Goal: Information Seeking & Learning: Understand process/instructions

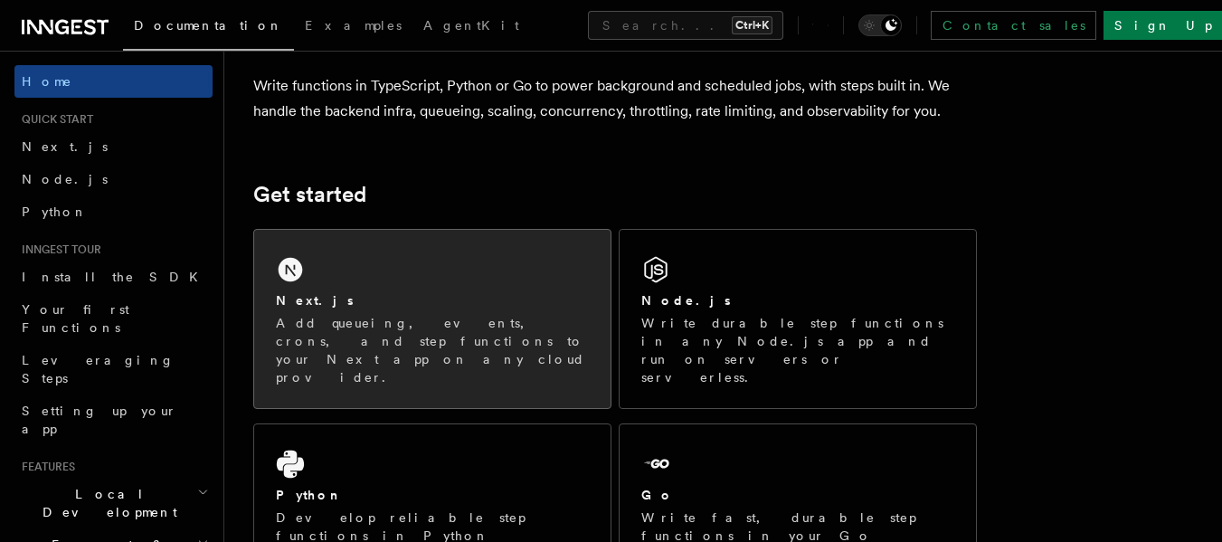
click at [518, 337] on p "Add queueing, events, crons, and step functions to your Next app on any cloud p…" at bounding box center [432, 350] width 313 height 72
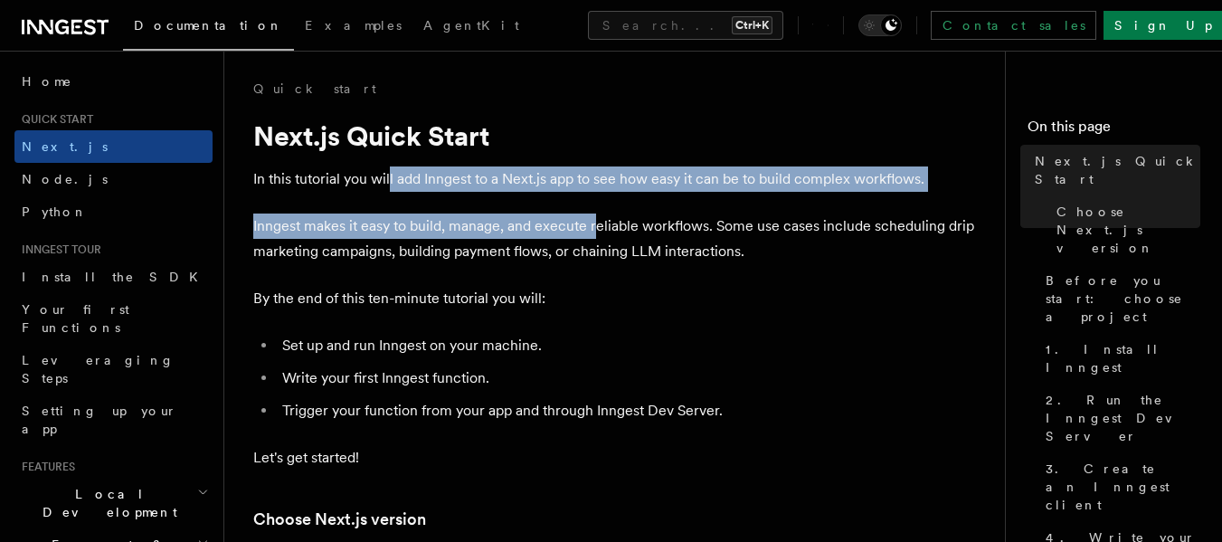
drag, startPoint x: 389, startPoint y: 175, endPoint x: 593, endPoint y: 199, distance: 204.9
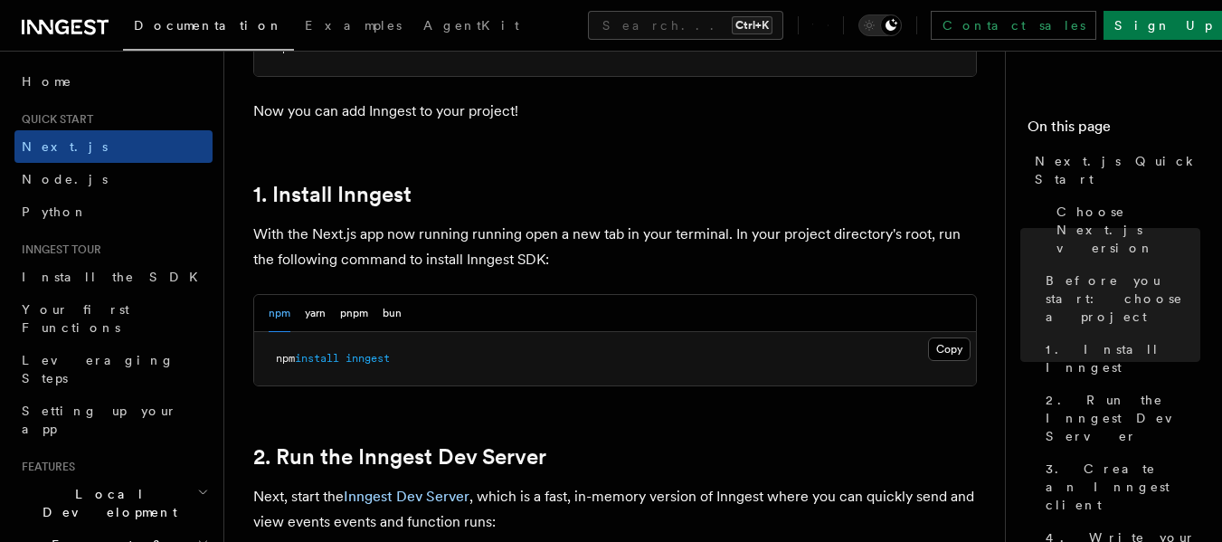
scroll to position [874, 0]
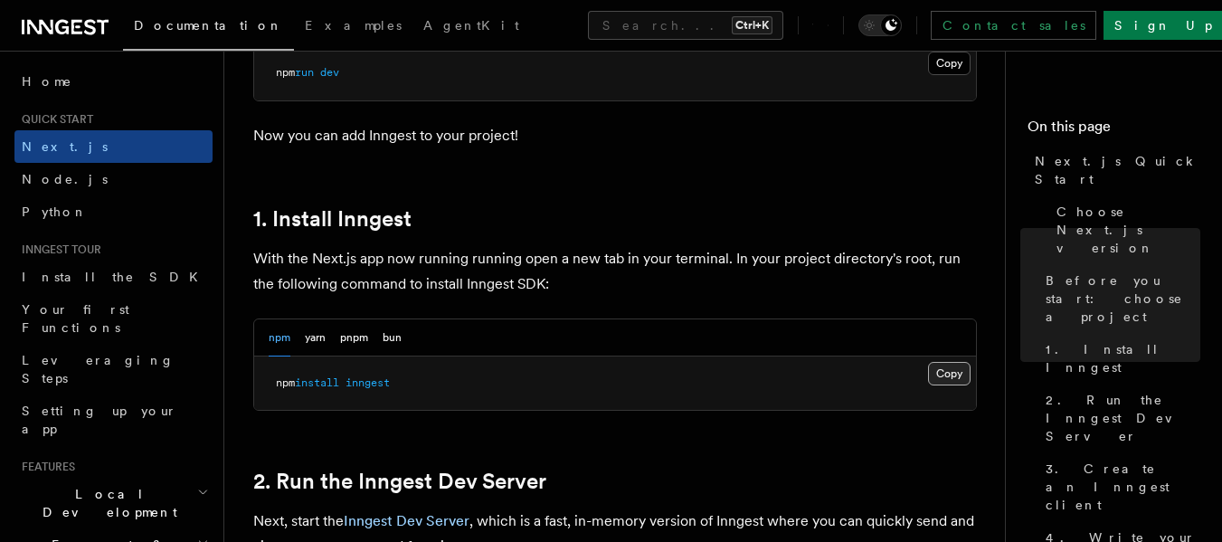
click at [938, 373] on button "Copy Copied" at bounding box center [949, 374] width 43 height 24
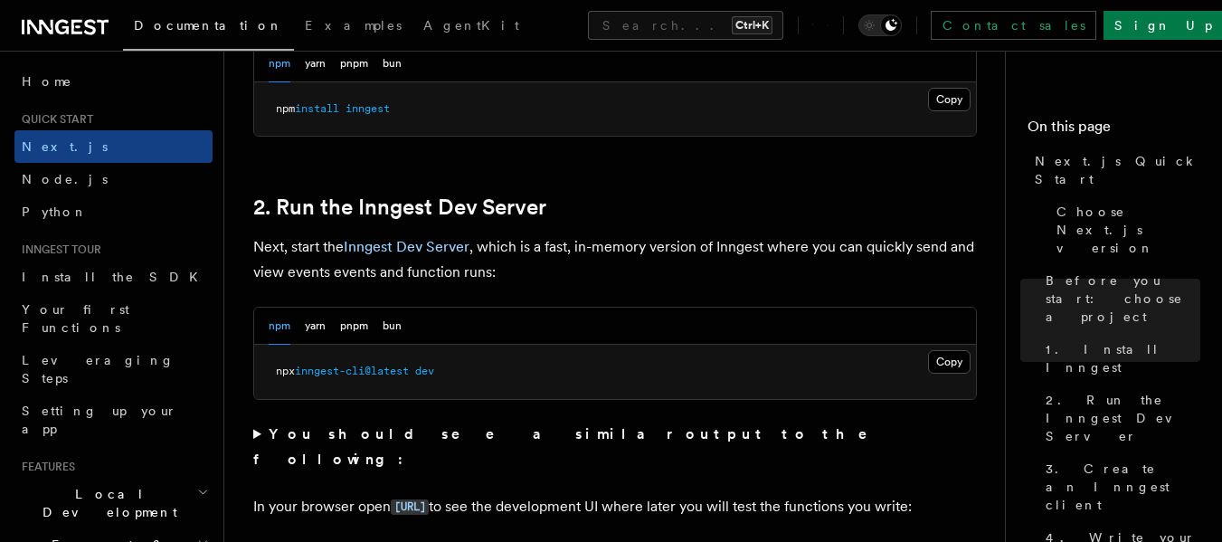
scroll to position [1150, 0]
click at [946, 362] on button "Copy Copied" at bounding box center [949, 360] width 43 height 24
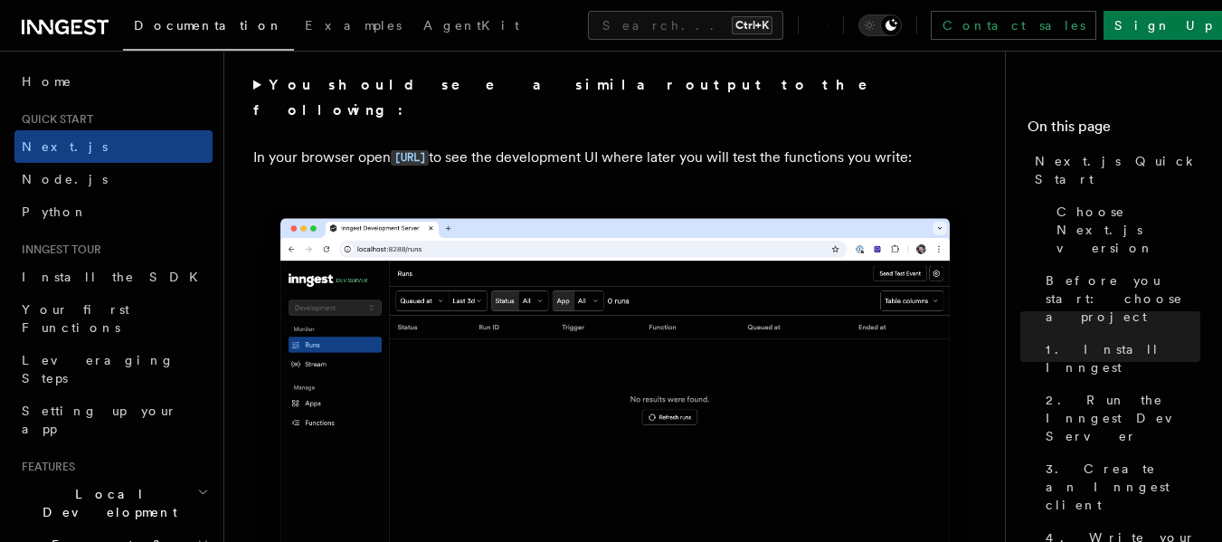
scroll to position [1501, 0]
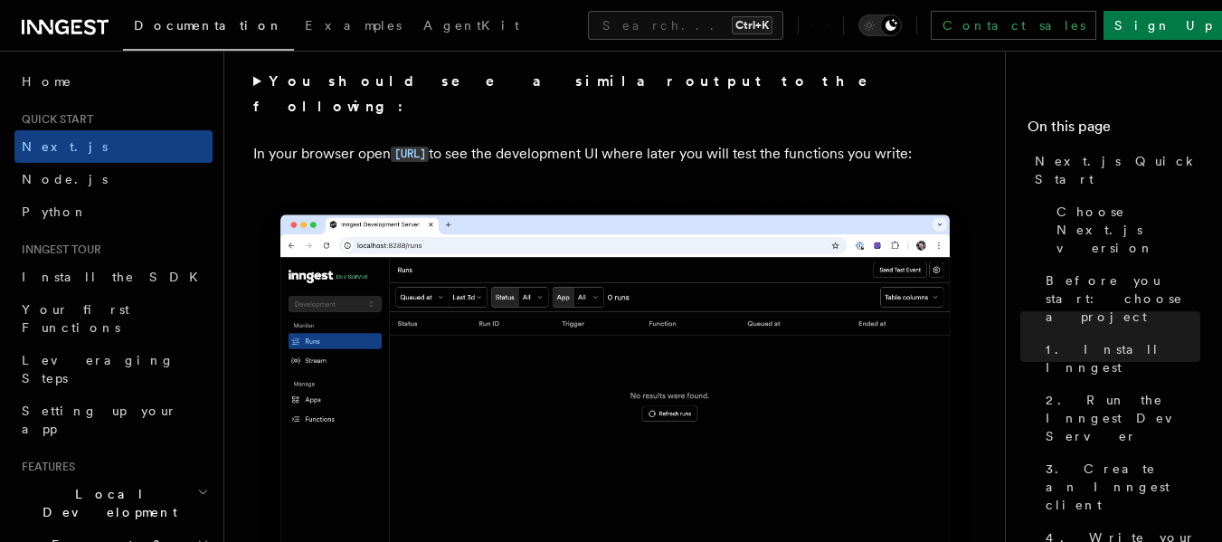
drag, startPoint x: 251, startPoint y: 132, endPoint x: 376, endPoint y: 191, distance: 138.8
copy p "In your browser open http://localhost:8288 to see the development UI where late…"
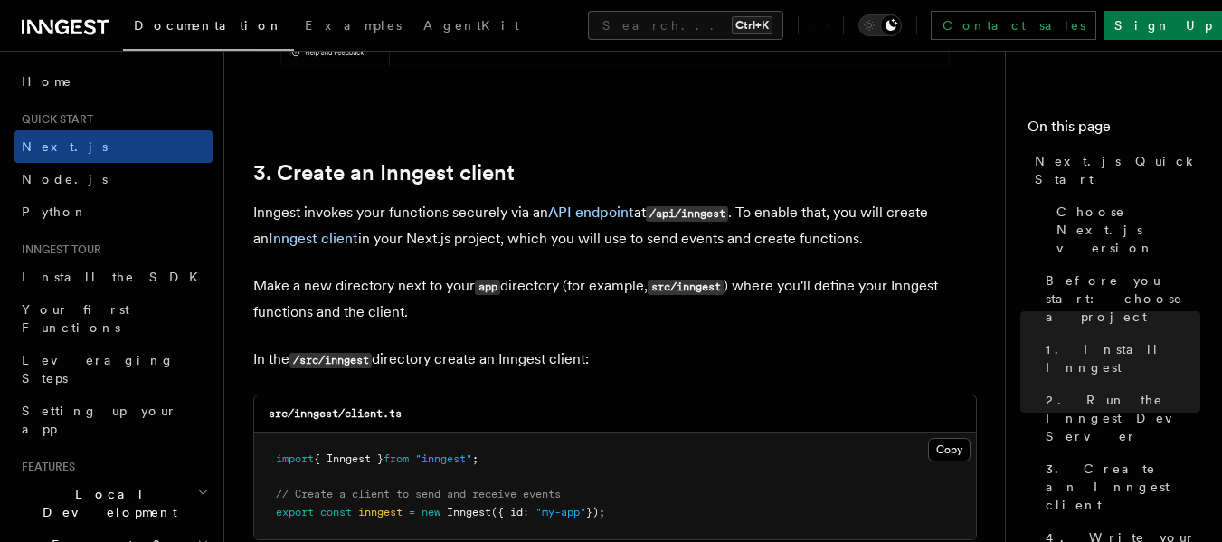
scroll to position [2050, 0]
drag, startPoint x: 264, startPoint y: 138, endPoint x: 621, endPoint y: 347, distance: 413.2
copy article ". Create an Inngest client Inngest invokes your functions securely via an API e…"
